Goal: Transaction & Acquisition: Subscribe to service/newsletter

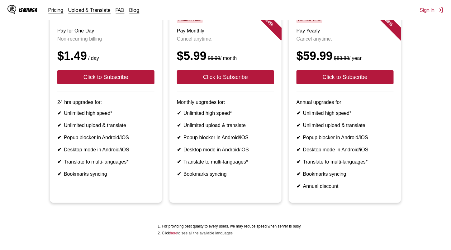
scroll to position [70, 0]
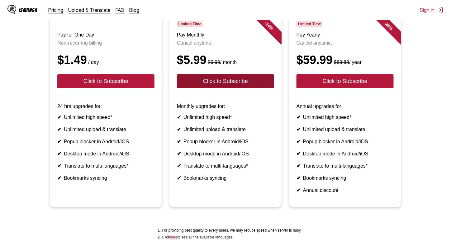
click at [248, 85] on button "Click to Subscribe" at bounding box center [225, 81] width 97 height 14
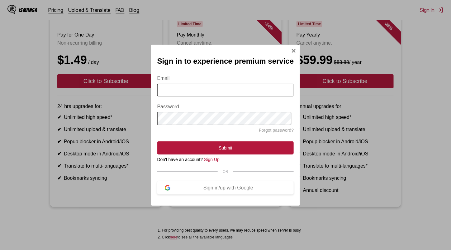
click at [273, 88] on input "Email" at bounding box center [225, 89] width 137 height 13
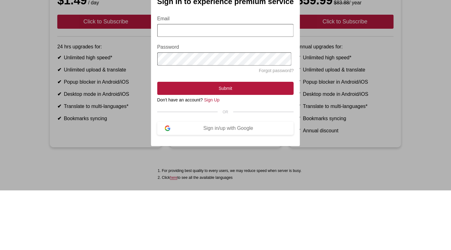
click at [249, 189] on div "Sign in/up with Google" at bounding box center [228, 188] width 116 height 6
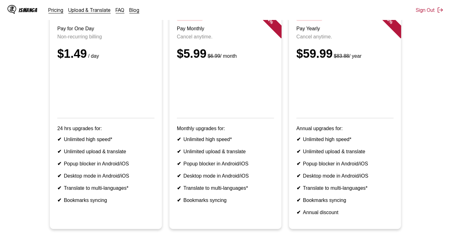
scroll to position [75, 0]
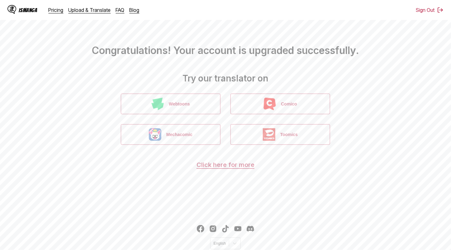
click at [235, 165] on link "Click here for more" at bounding box center [226, 164] width 58 height 7
